Goal: Task Accomplishment & Management: Manage account settings

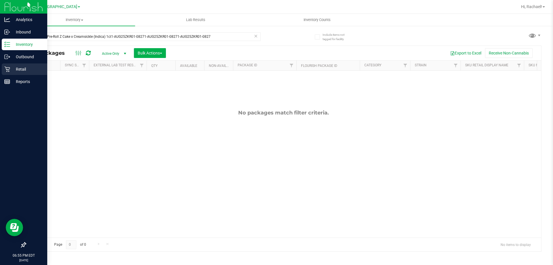
click at [15, 67] on p "Retail" at bounding box center [27, 69] width 35 height 7
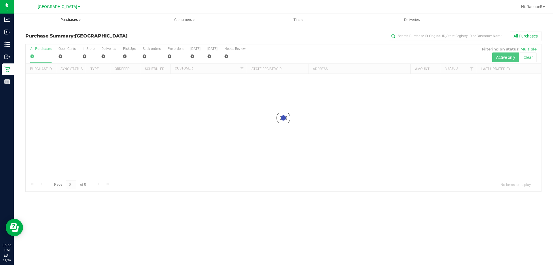
click at [68, 17] on span "Purchases" at bounding box center [71, 19] width 114 height 5
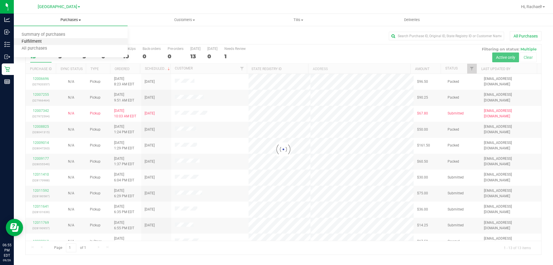
click at [43, 40] on span "Fulfillment" at bounding box center [32, 41] width 36 height 5
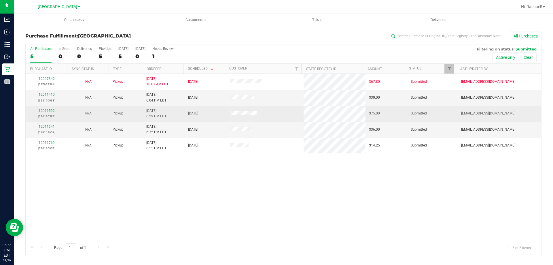
click at [49, 108] on div "12011592 (328180587)" at bounding box center [46, 113] width 35 height 11
click at [49, 109] on link "12011592" at bounding box center [47, 111] width 16 height 4
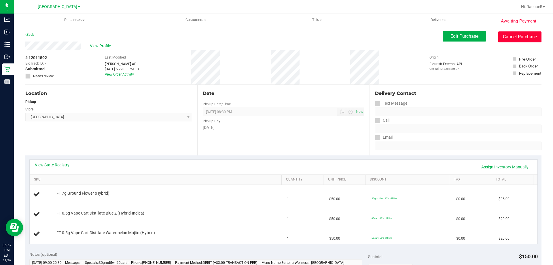
click at [517, 40] on button "Cancel Purchase" at bounding box center [519, 36] width 43 height 11
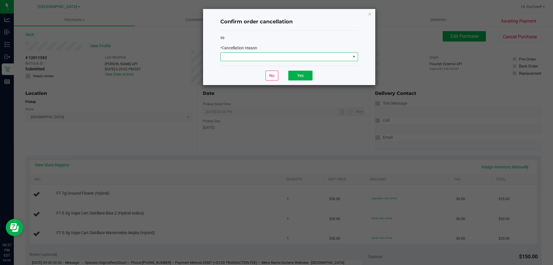
click at [302, 53] on span at bounding box center [286, 57] width 130 height 8
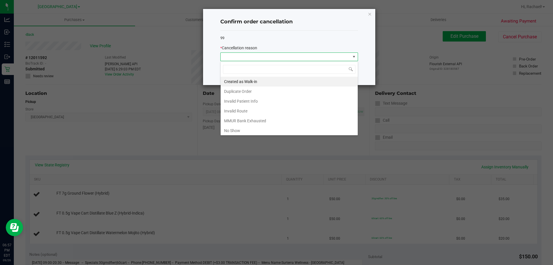
click at [301, 56] on span at bounding box center [286, 57] width 130 height 8
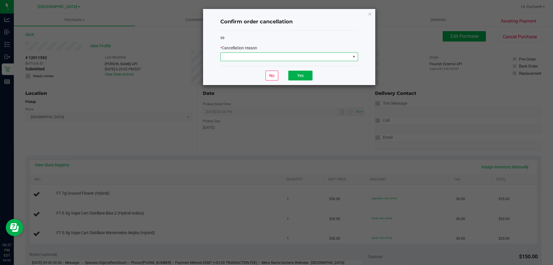
click at [295, 42] on div "99 * Cancellation reason" at bounding box center [289, 48] width 138 height 35
click at [286, 59] on span at bounding box center [286, 57] width 130 height 8
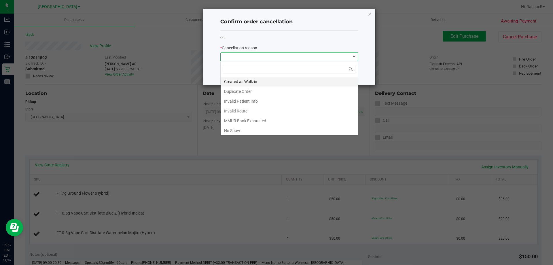
scroll to position [9, 138]
click at [251, 82] on li "Created as Walk-in" at bounding box center [289, 82] width 137 height 10
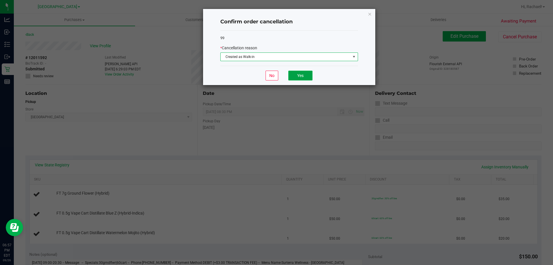
click at [292, 74] on button "Yes" at bounding box center [300, 76] width 24 height 10
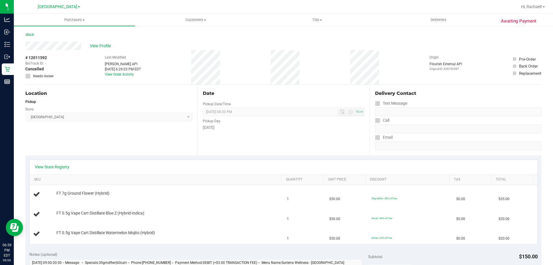
click at [67, 26] on link "Purchases Summary of purchases Fulfillment All purchases" at bounding box center [74, 20] width 121 height 12
click at [73, 22] on uib-tab-heading "Purchases Summary of purchases Fulfillment All purchases" at bounding box center [74, 20] width 121 height 12
click at [56, 40] on li "Fulfillment" at bounding box center [74, 41] width 121 height 7
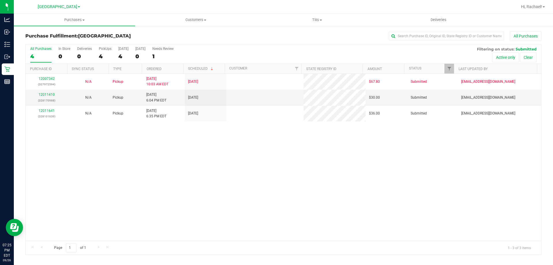
click at [259, 138] on div "12007342 (327972594) N/A Pickup [DATE] 10:03 AM EDT 9/26/2025 $67.80 Submitted …" at bounding box center [283, 157] width 515 height 167
click at [204, 196] on div "12007342 (327972594) N/A Pickup [DATE] 10:03 AM EDT 9/26/2025 $67.80 Submitted …" at bounding box center [283, 157] width 515 height 167
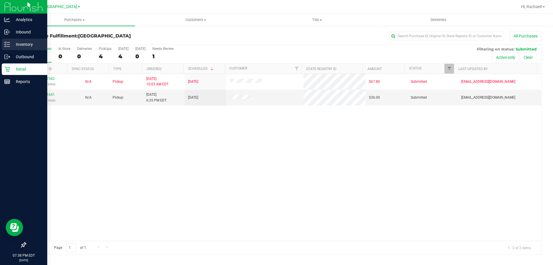
click at [32, 50] on link "Inventory" at bounding box center [23, 45] width 47 height 12
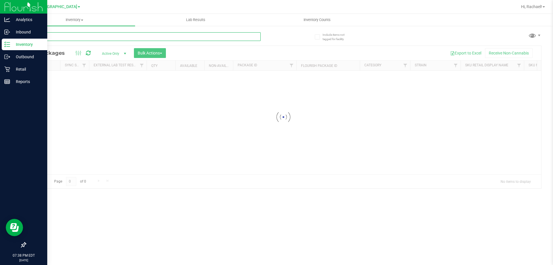
click at [87, 36] on input "text" at bounding box center [142, 36] width 235 height 9
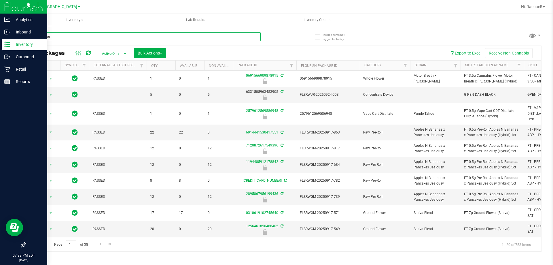
type input "applicator"
